Goal: Communication & Community: Answer question/provide support

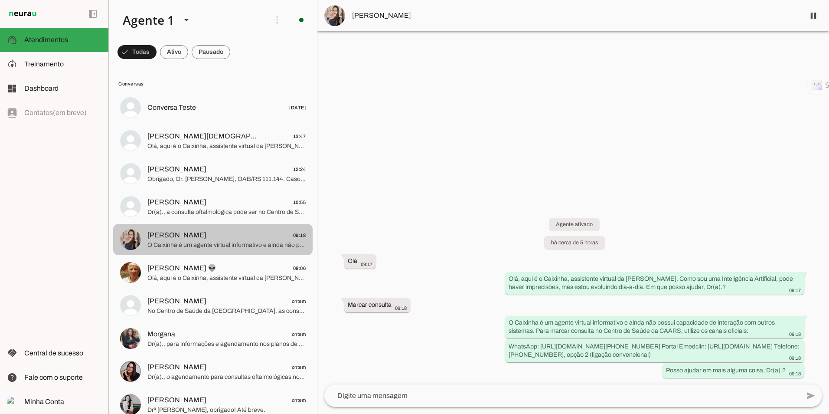
click at [203, 242] on span "O Caixinha é um agente virtual informativo e ainda não possui capacidade de int…" at bounding box center [226, 245] width 158 height 9
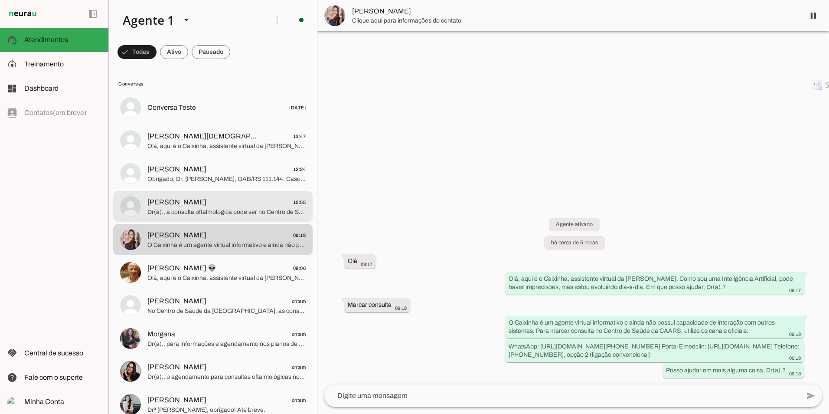
click at [203, 195] on md-item "[PERSON_NAME] 10:55 Dr(a)., a consulta oftalmológica pode ser no Centro de Saúd…" at bounding box center [212, 206] width 199 height 31
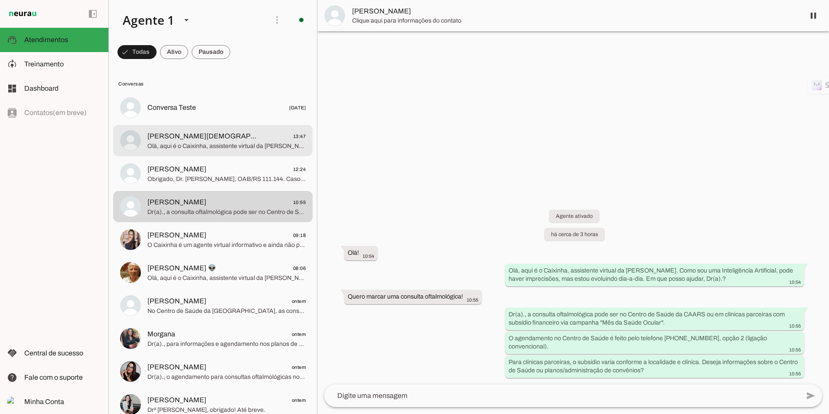
click at [199, 152] on md-item "[PERSON_NAME][DEMOGRAPHIC_DATA] 13:47 Olá, aqui é o Caixinha, assistente virtua…" at bounding box center [212, 140] width 199 height 31
